Goal: Task Accomplishment & Management: Use online tool/utility

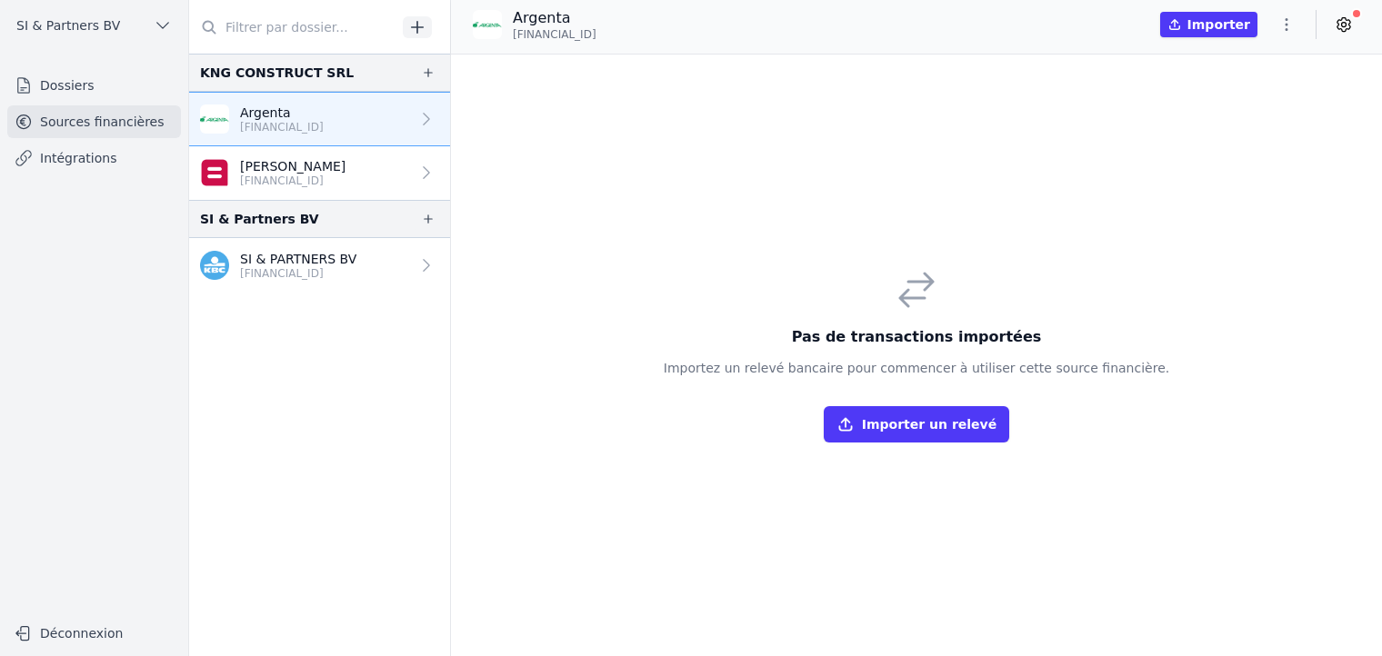
click at [303, 120] on p "[FINANCIAL_ID]" at bounding box center [282, 127] width 84 height 15
click at [942, 425] on button "Importer un relevé" at bounding box center [916, 424] width 185 height 36
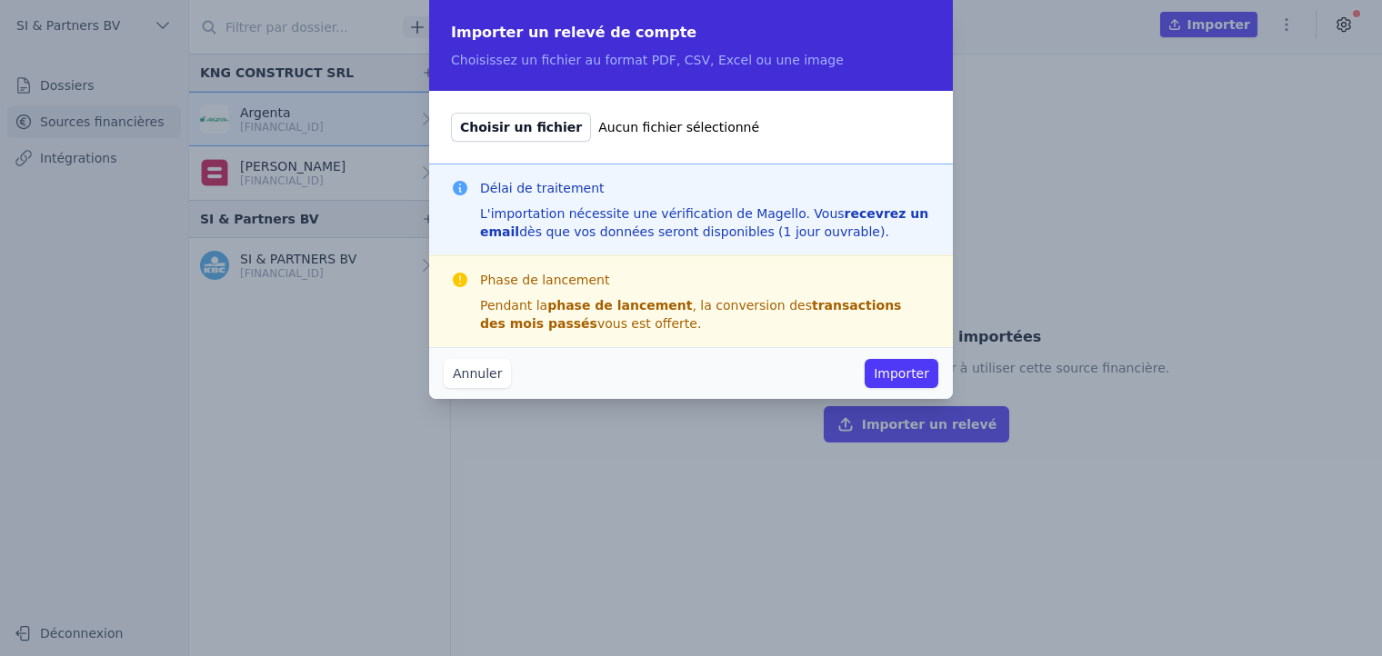
click at [498, 130] on span "Choisir un fichier" at bounding box center [521, 127] width 140 height 29
click at [451, 113] on input "Choisir un fichier Aucun fichier sélectionné" at bounding box center [450, 112] width 1 height 1
type input "C:\fakepath\rekeninguittreksels (1).pdf"
click at [888, 375] on button "Importer" at bounding box center [902, 373] width 74 height 29
